Goal: Task Accomplishment & Management: Use online tool/utility

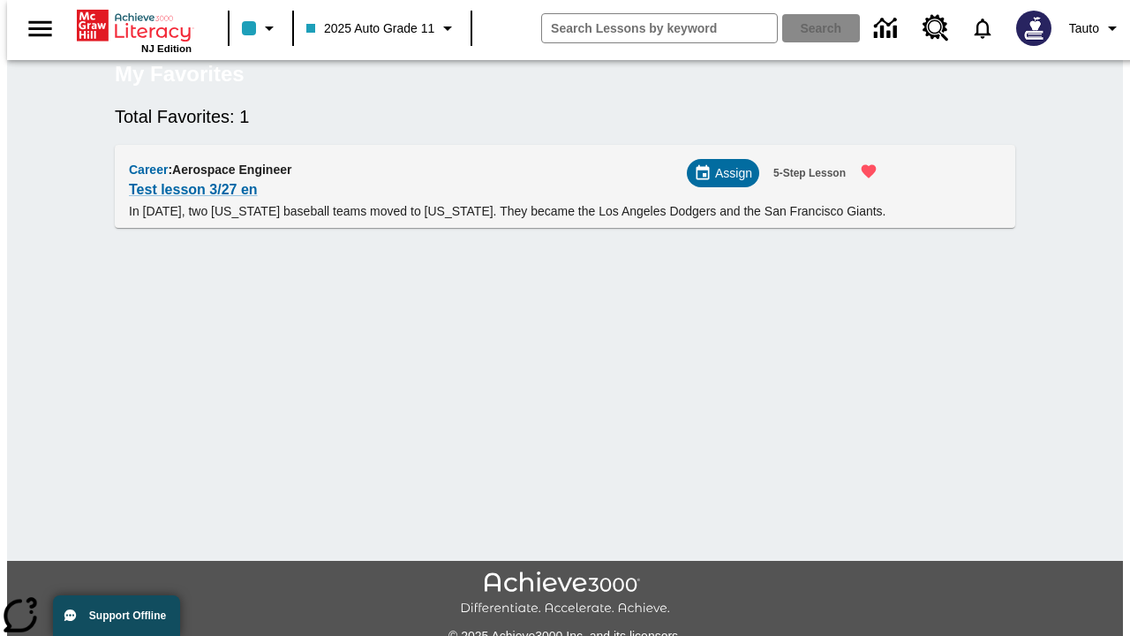
click at [730, 183] on span "Assign" at bounding box center [733, 173] width 37 height 19
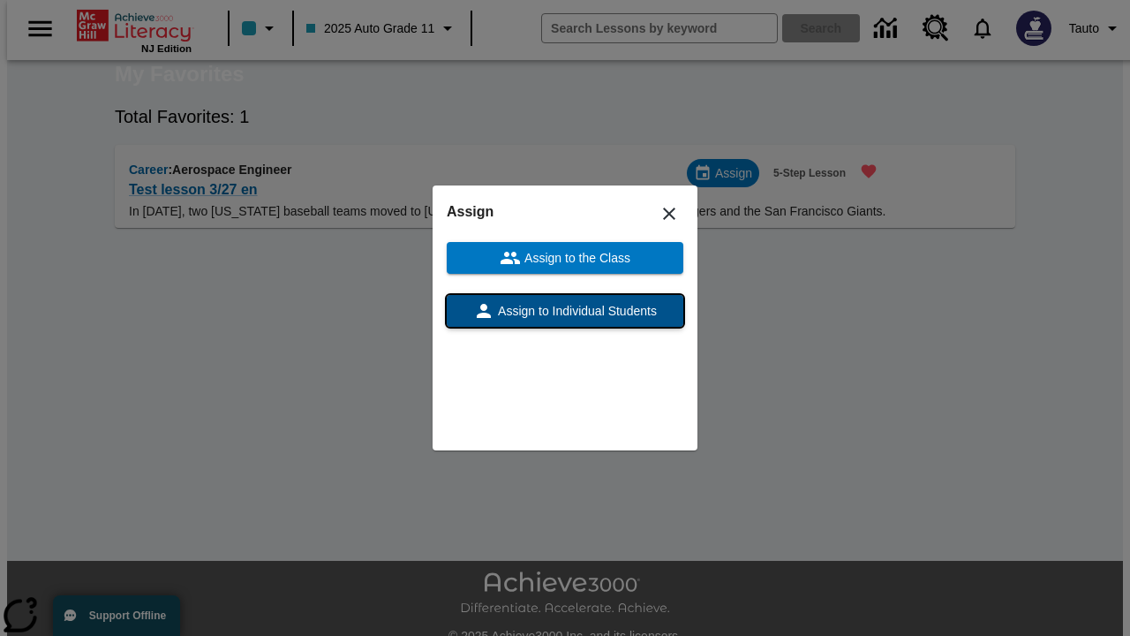
click at [565, 311] on span "Assign to Individual Students" at bounding box center [575, 311] width 162 height 19
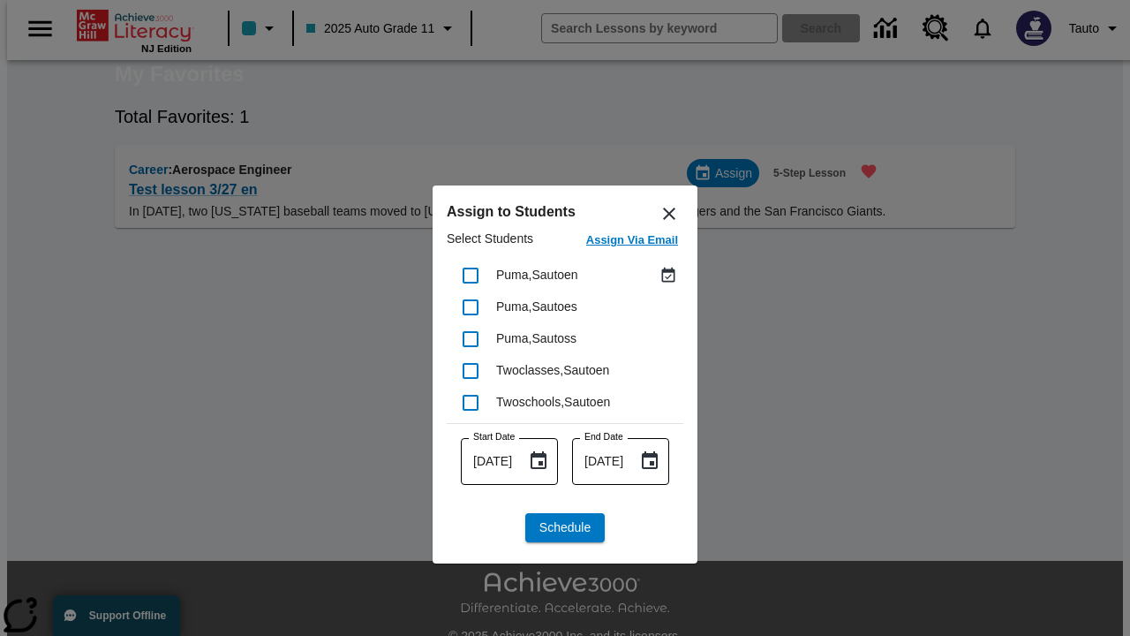
click at [471, 275] on input "checkbox" at bounding box center [470, 275] width 37 height 37
checkbox input "true"
click at [565, 527] on span "Schedule" at bounding box center [564, 527] width 51 height 19
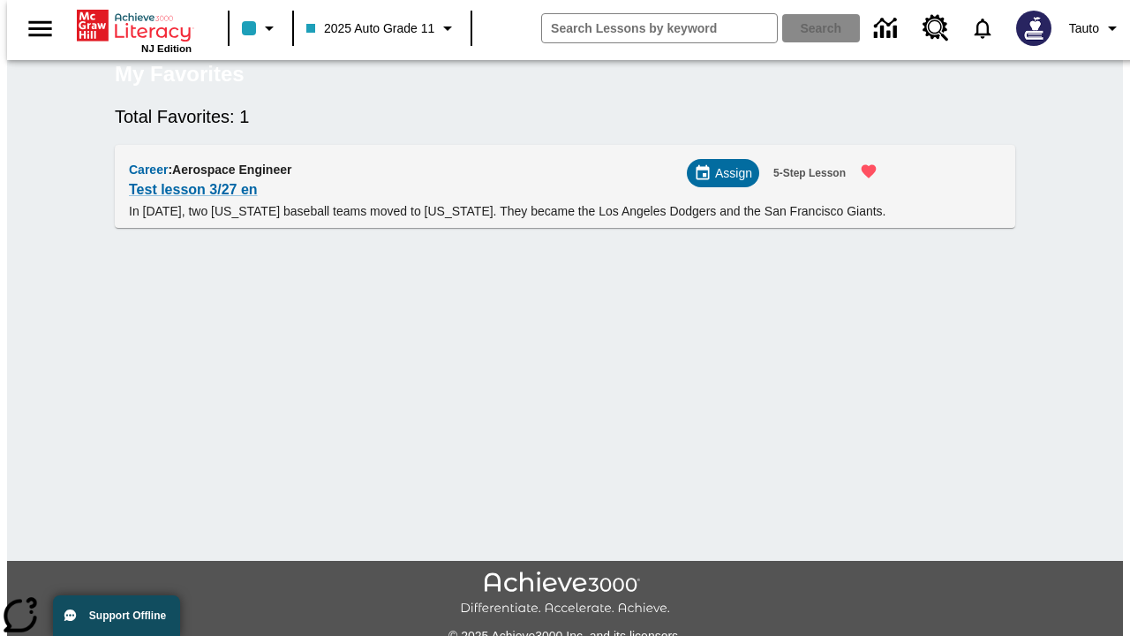
click at [728, 183] on span "Assign" at bounding box center [733, 173] width 37 height 19
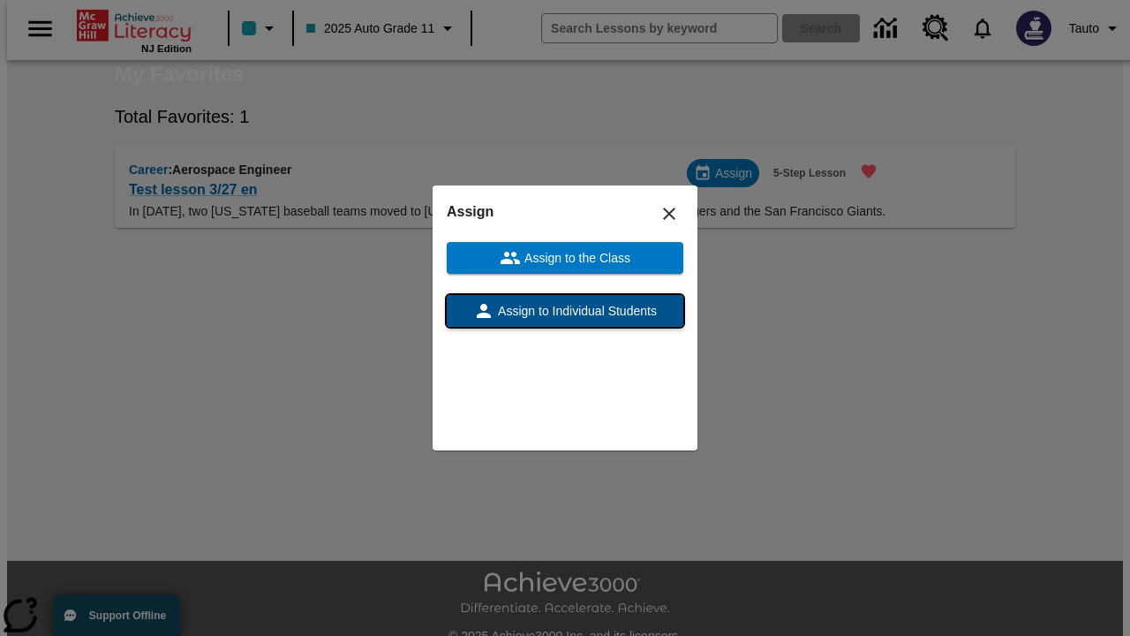
click at [565, 311] on span "Assign to Individual Students" at bounding box center [575, 311] width 162 height 19
